Goal: Information Seeking & Learning: Understand process/instructions

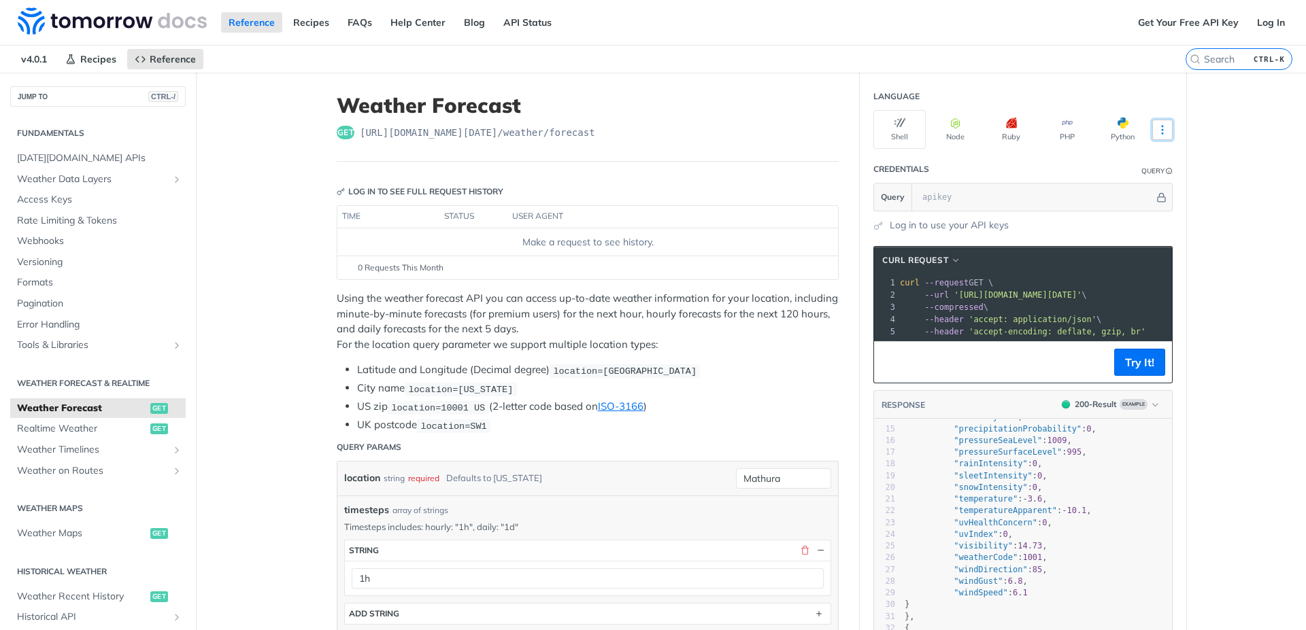
click at [1158, 139] on button "More Languages" at bounding box center [1162, 130] width 20 height 20
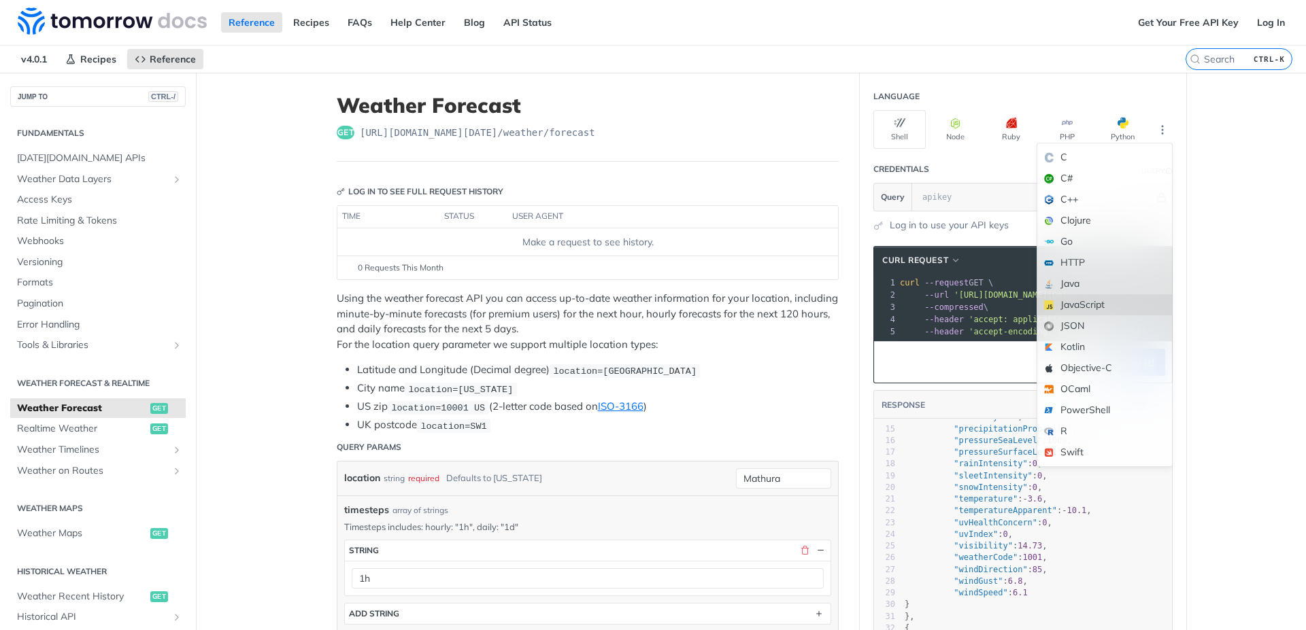
click at [1101, 305] on div "JavaScript" at bounding box center [1104, 304] width 135 height 21
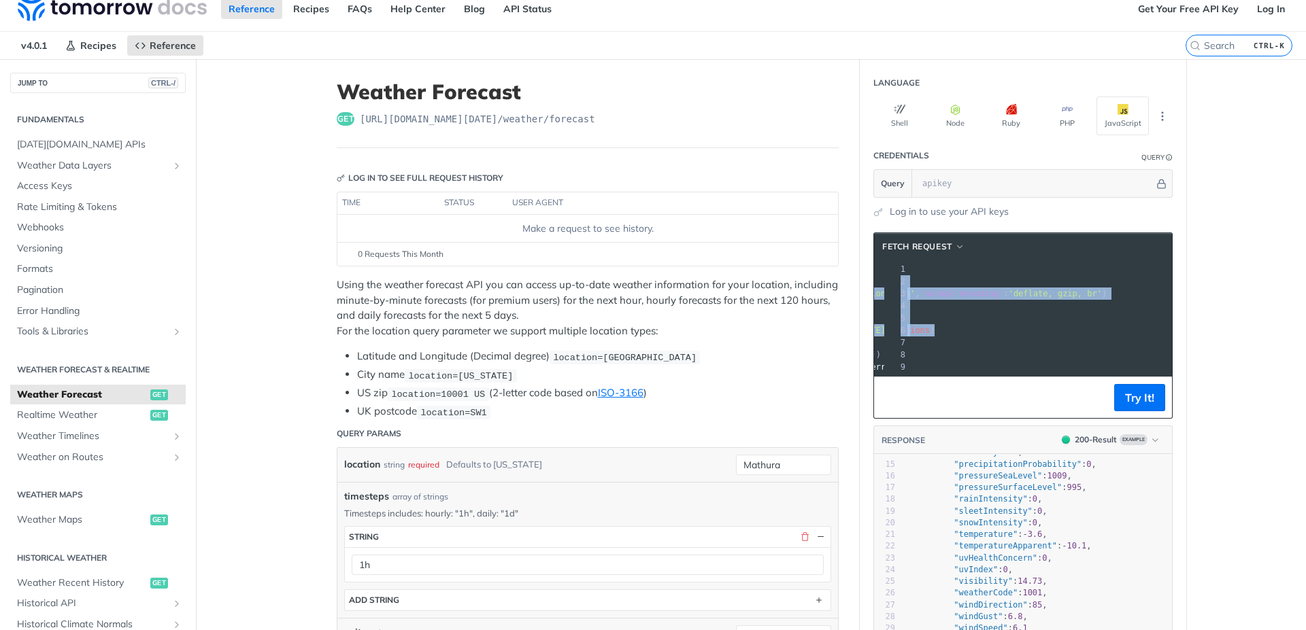
scroll to position [0, 177]
drag, startPoint x: 896, startPoint y: 267, endPoint x: 1166, endPoint y: 331, distance: 278.0
click at [1166, 331] on div "1 const options = { 2 method : 'GET' , 3 headers : { accept : 'application/json…" at bounding box center [956, 318] width 452 height 110
copy div "const options = { 2 method : 'GET' , 3 headers : { accept : 'application/json' …"
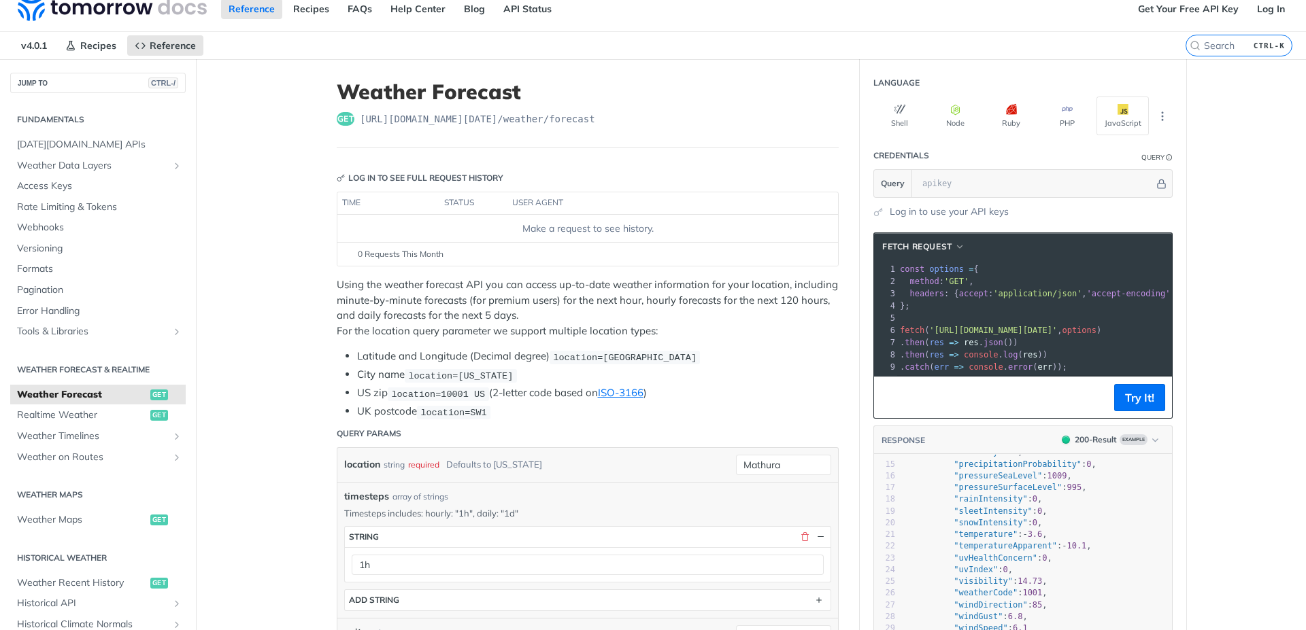
click at [963, 320] on pre "​" at bounding box center [1123, 318] width 452 height 12
click at [929, 330] on span "'https://api.tomorrow.io/v4/weather/forecast?location=Mathura&timesteps=1h'" at bounding box center [993, 331] width 128 height 10
click at [929, 329] on span "'https://api.tomorrow.io/v4/weather/forecast?location=Mathura&timesteps=1h'" at bounding box center [993, 331] width 128 height 10
drag, startPoint x: 926, startPoint y: 329, endPoint x: 1163, endPoint y: 328, distance: 236.7
click at [934, 328] on span "fetch ( 'https://api.tomorrow.io/v4/weather/forecast?location=Mathura&timesteps…" at bounding box center [833, 331] width 201 height 10
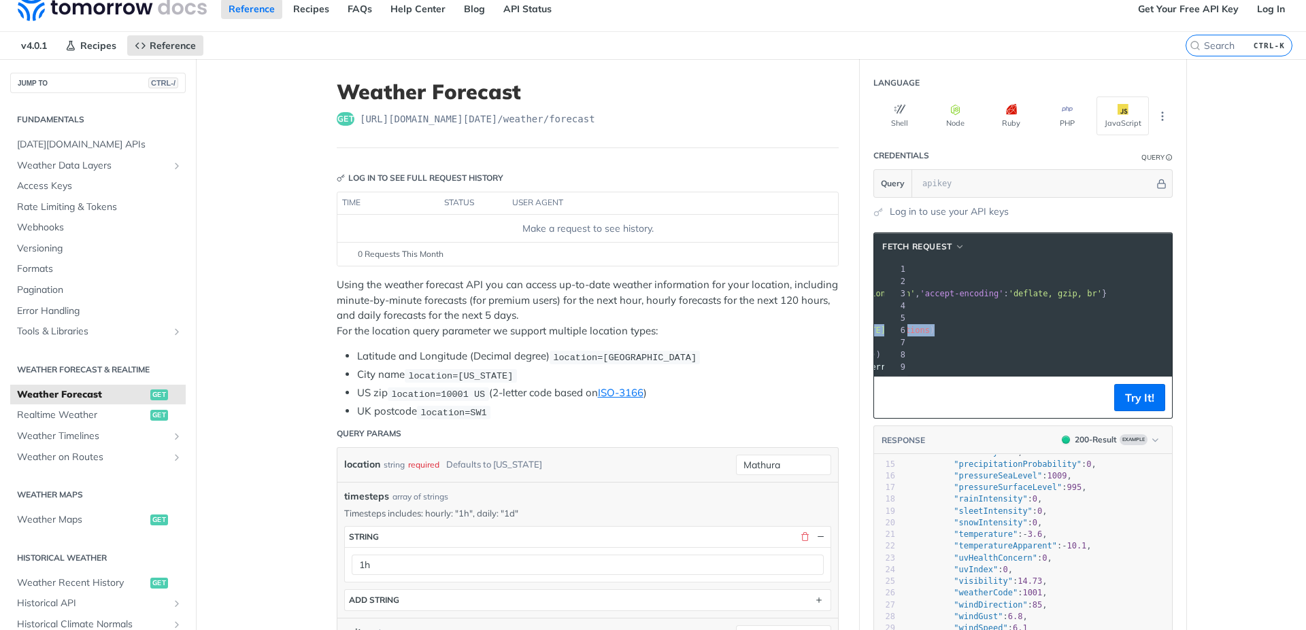
copy span "'https://api.tomorrow.io/v4/weather/forecast?location=Mathura&timesteps=1h' , o…"
click at [1157, 185] on icon "Hide" at bounding box center [1161, 184] width 10 height 10
click at [1158, 182] on icon "Show" at bounding box center [1161, 184] width 10 height 10
click at [1158, 182] on icon "Hide" at bounding box center [1161, 184] width 7 height 9
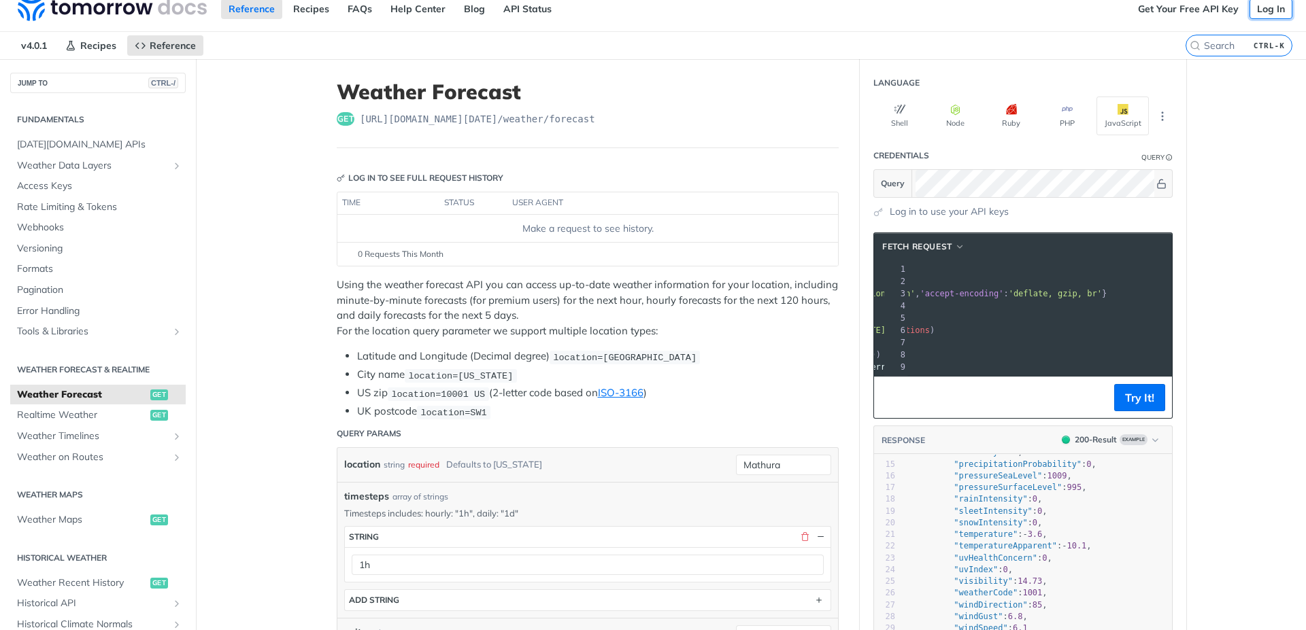
click at [1253, 3] on link "Log In" at bounding box center [1270, 9] width 43 height 20
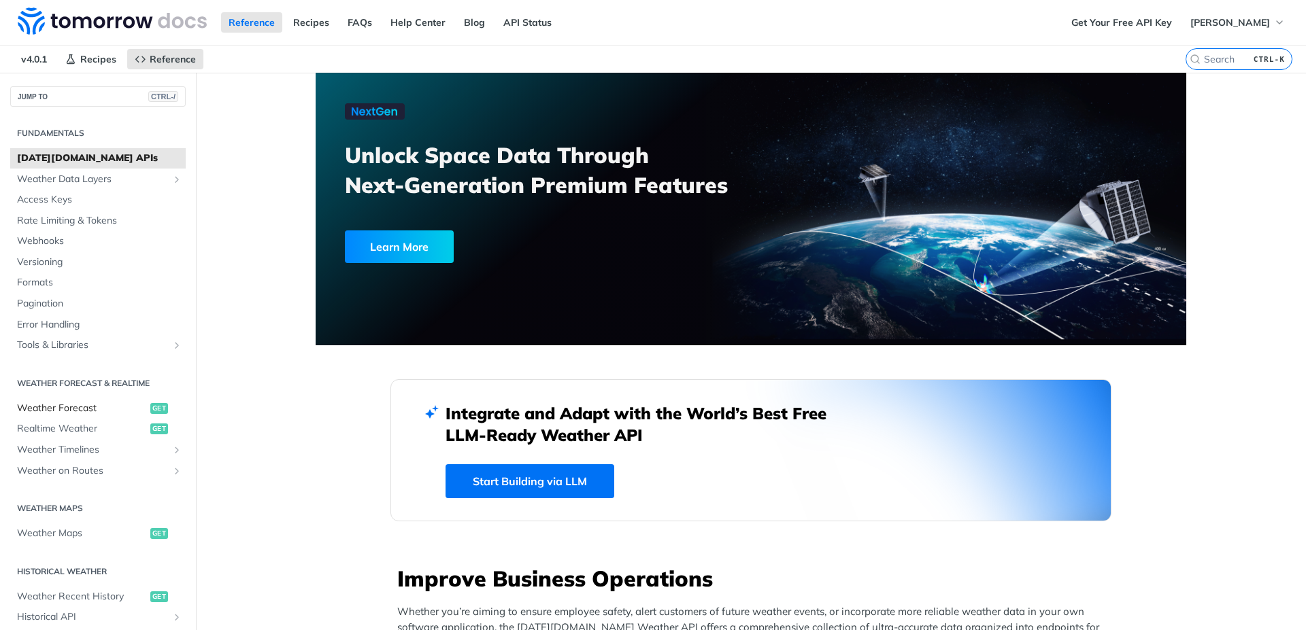
click at [73, 408] on span "Weather Forecast" at bounding box center [82, 409] width 130 height 14
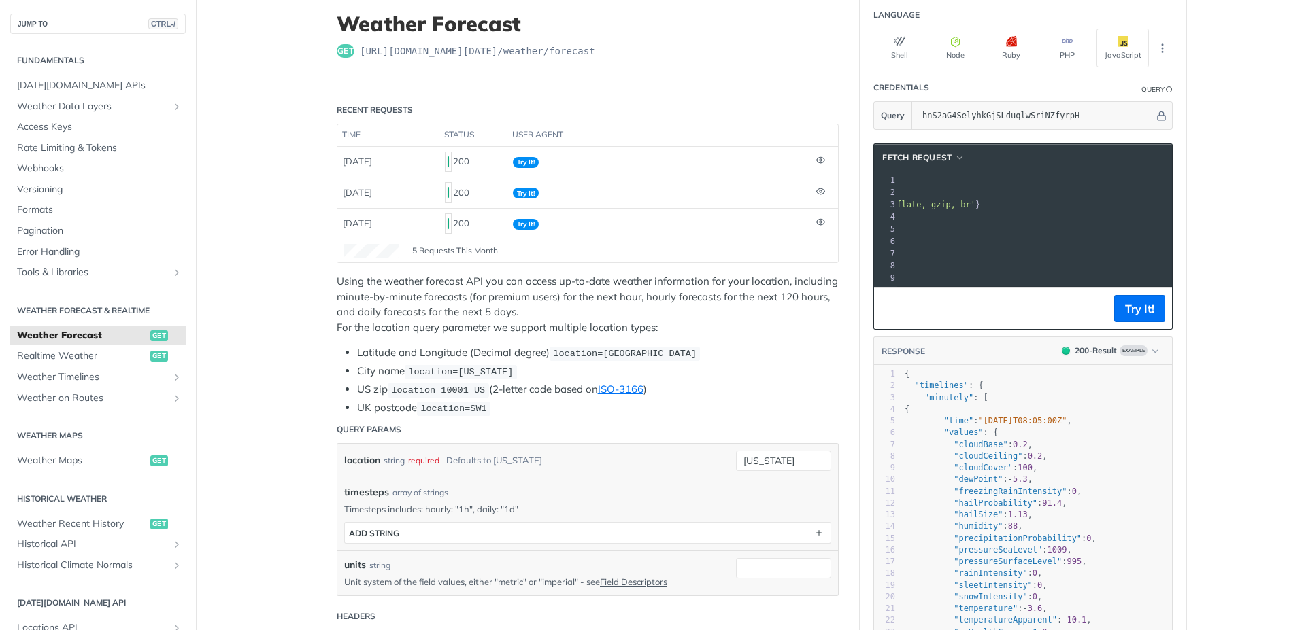
scroll to position [0, 248]
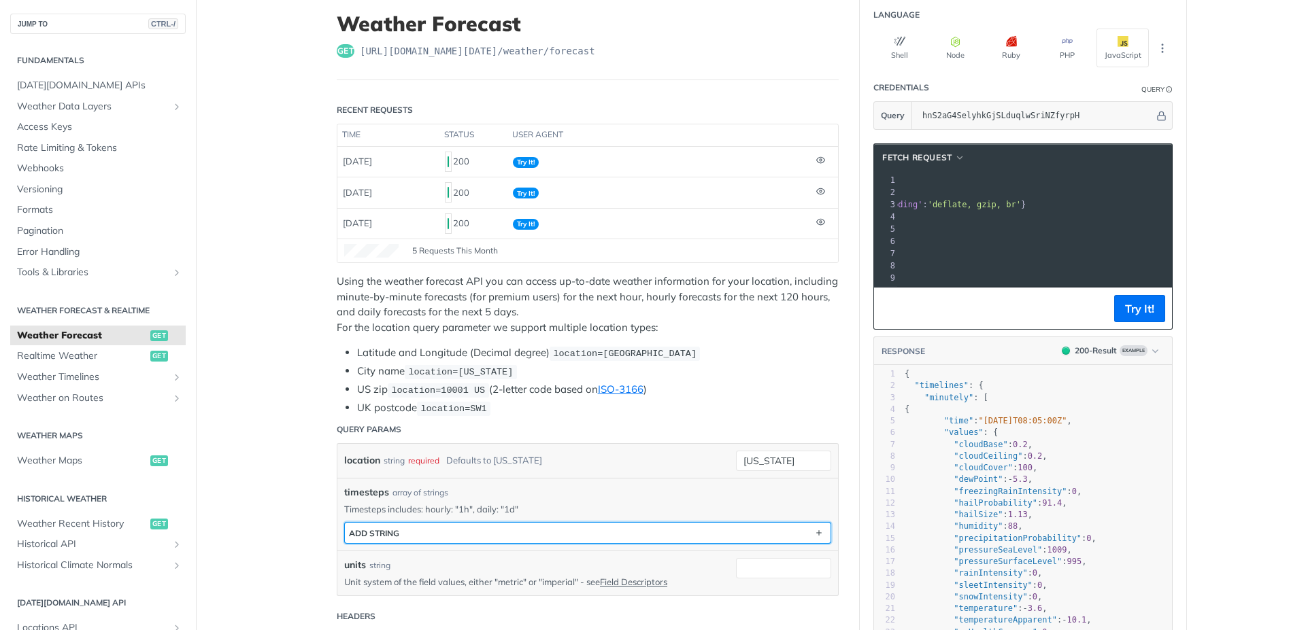
click at [592, 532] on button "ADD string" at bounding box center [588, 533] width 486 height 20
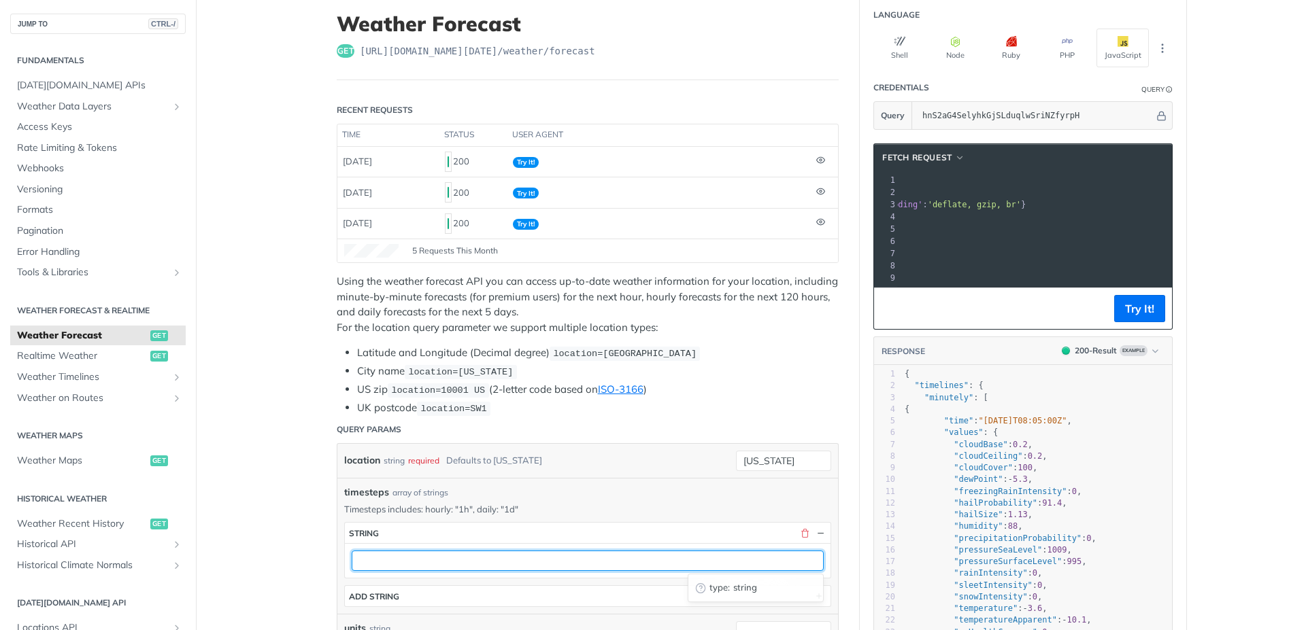
click at [467, 562] on input "text" at bounding box center [588, 561] width 472 height 20
type input "1h"
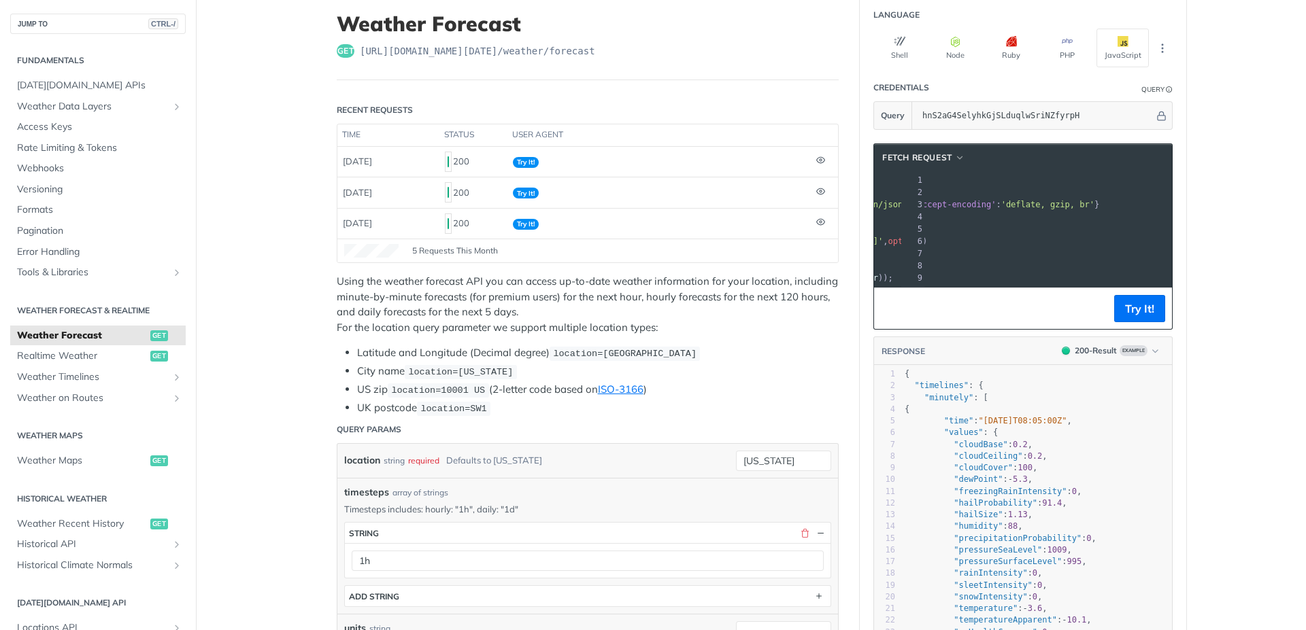
scroll to position [0, 388]
click at [892, 116] on section "Query hnS2aG4SelyhkGjSLduqlwSriNZfyrpH" at bounding box center [1022, 115] width 299 height 29
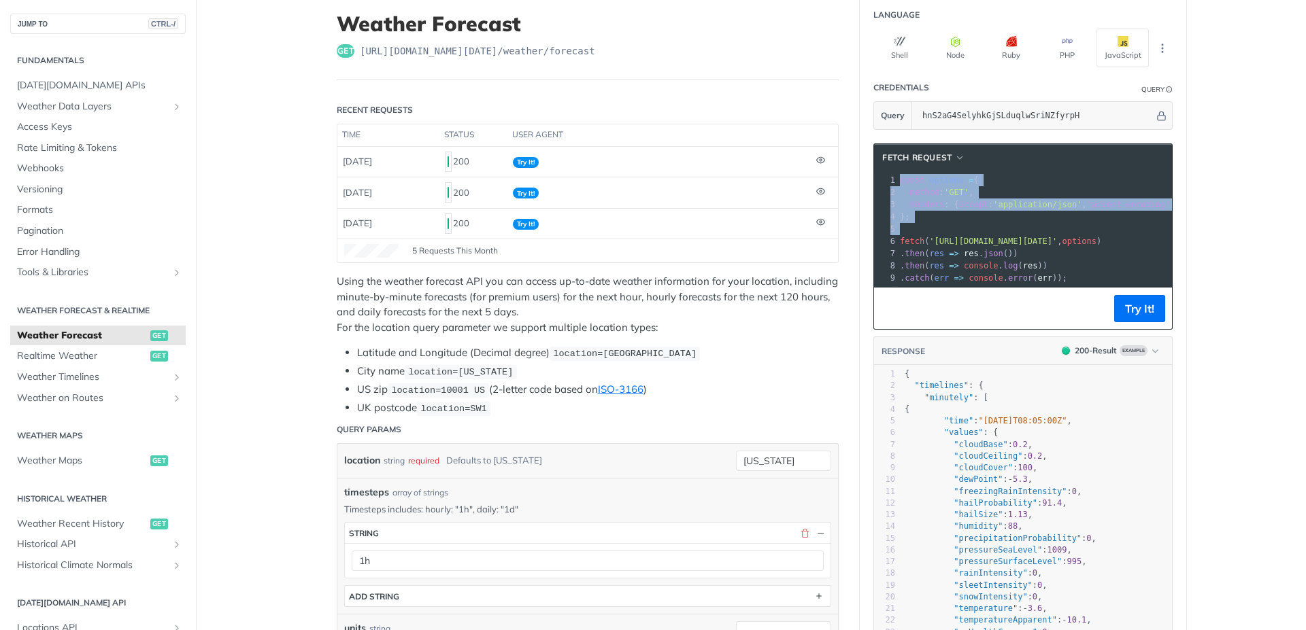
drag, startPoint x: 896, startPoint y: 181, endPoint x: 945, endPoint y: 225, distance: 66.5
click at [945, 225] on div "1 const options = { 2 method : 'GET' , 3 headers : { accept : 'application/json…" at bounding box center [1228, 229] width 663 height 110
copy div "const options = { 2 method : 'GET' , 3 headers : { accept : 'application/json' …"
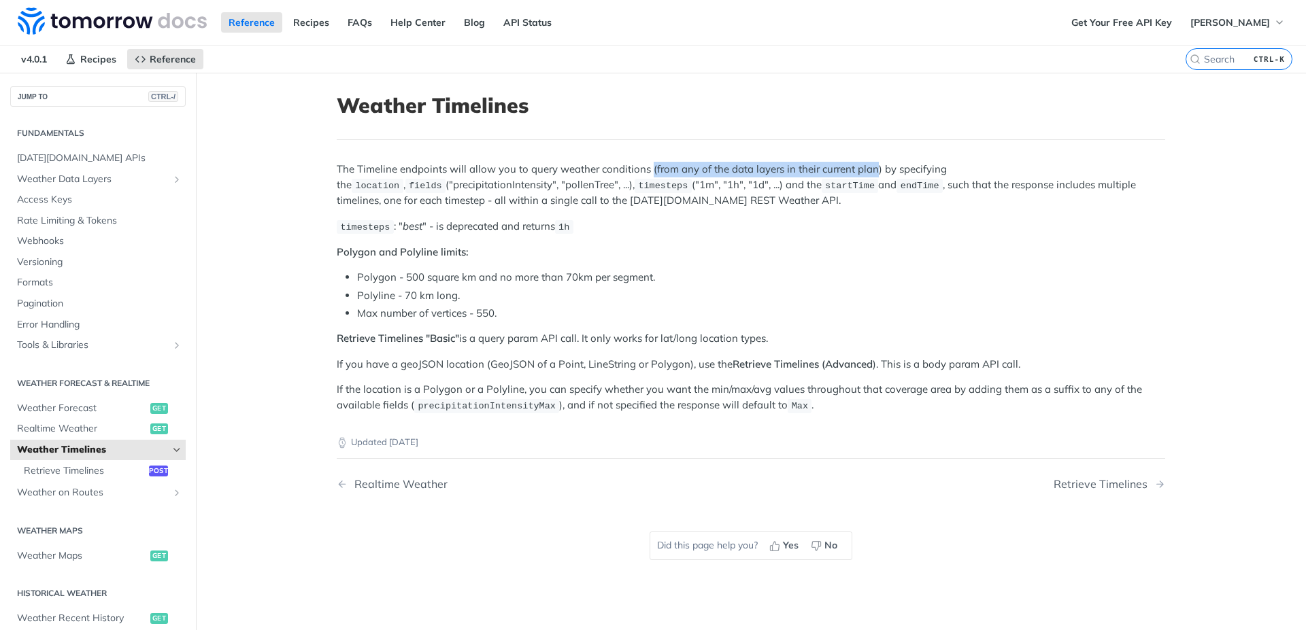
drag, startPoint x: 646, startPoint y: 166, endPoint x: 868, endPoint y: 166, distance: 222.4
click at [868, 166] on p "The Timeline endpoints will allow you to query weather conditions (from any of …" at bounding box center [751, 185] width 828 height 46
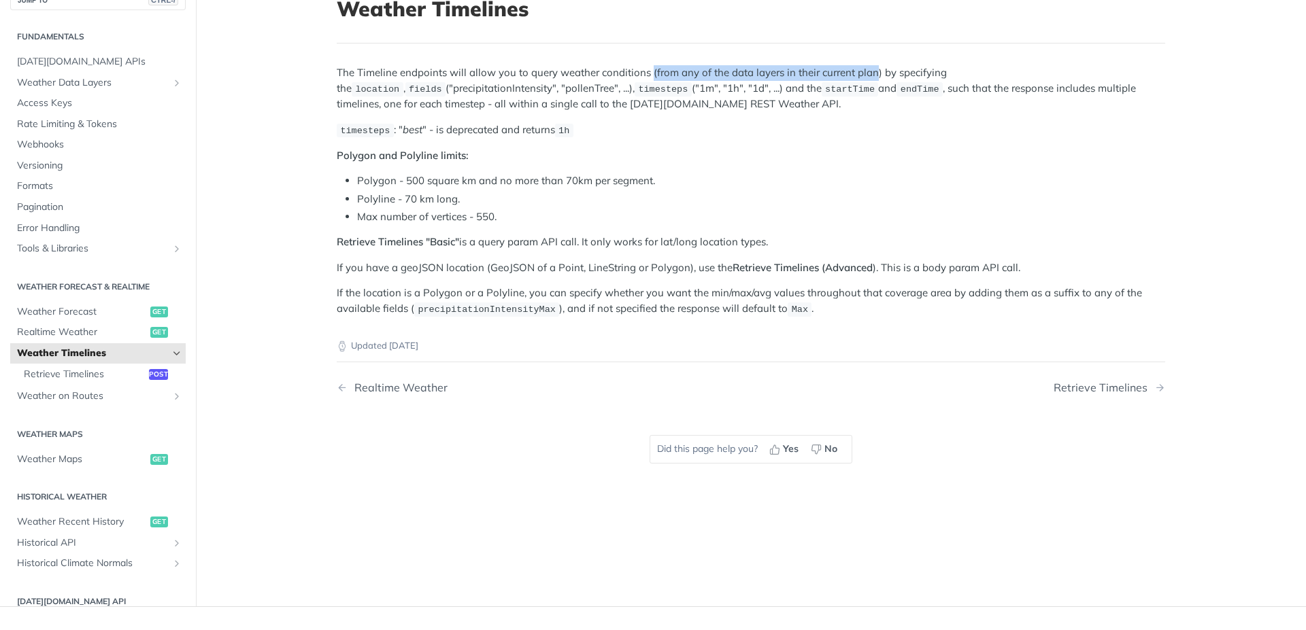
scroll to position [91, 0]
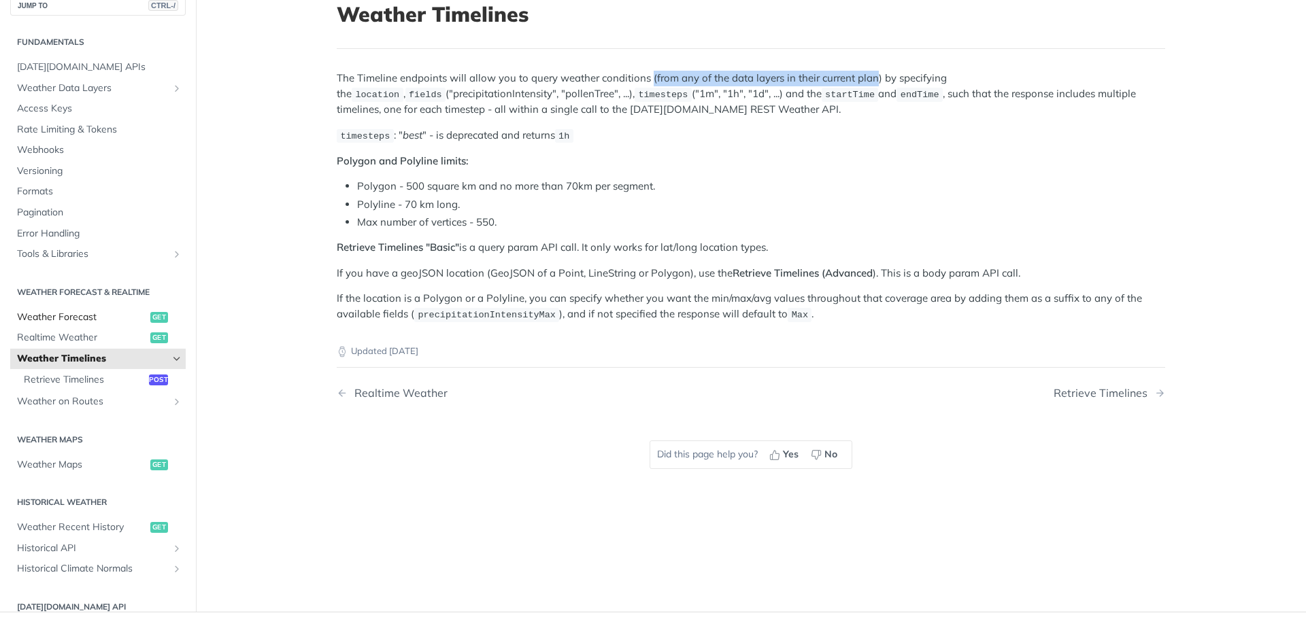
click at [45, 311] on span "Weather Forecast" at bounding box center [82, 318] width 130 height 14
